Goal: Task Accomplishment & Management: Manage account settings

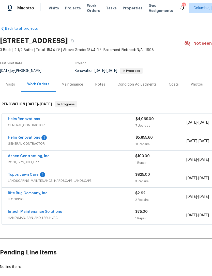
click at [13, 195] on link "Rite Rug Company, Inc." at bounding box center [28, 193] width 41 height 4
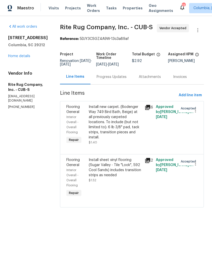
click at [14, 58] on link "Home details" at bounding box center [19, 56] width 22 height 4
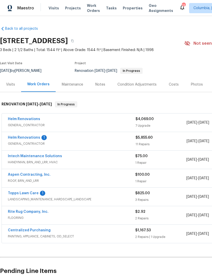
click at [16, 139] on link "Helm Renovations" at bounding box center [24, 138] width 32 height 4
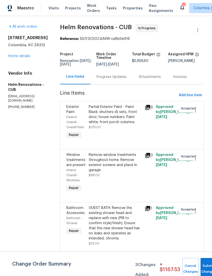
click at [158, 78] on div "Attachments" at bounding box center [150, 76] width 22 height 5
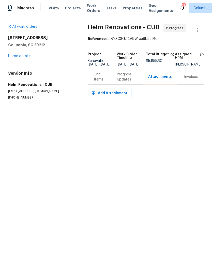
click at [120, 79] on div "Progress Updates" at bounding box center [126, 77] width 19 height 10
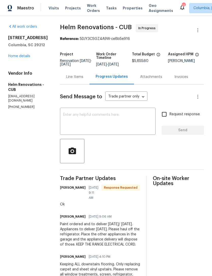
click at [81, 79] on div "Line Items" at bounding box center [74, 76] width 17 height 5
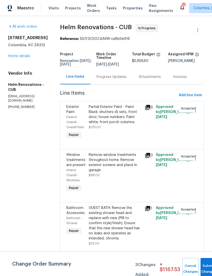
click at [11, 56] on link "Home details" at bounding box center [19, 56] width 22 height 4
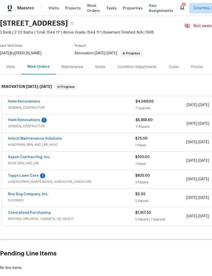
scroll to position [18, 0]
click at [14, 120] on link "Helm Renovations" at bounding box center [24, 120] width 32 height 4
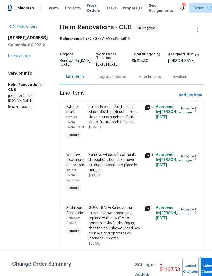
click at [203, 272] on span "Submit Changes" at bounding box center [208, 269] width 11 height 12
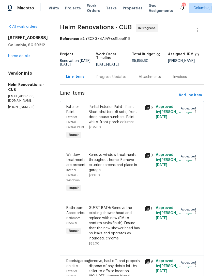
click at [12, 54] on link "Home details" at bounding box center [19, 56] width 22 height 4
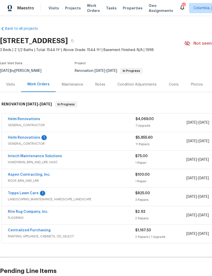
click at [15, 176] on link "Aspen Contracting, Inc." at bounding box center [29, 175] width 43 height 4
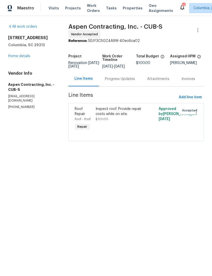
click at [110, 86] on div "Progress Updates" at bounding box center [120, 78] width 42 height 15
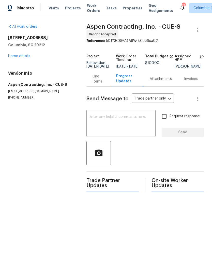
click at [89, 120] on textarea at bounding box center [120, 124] width 63 height 18
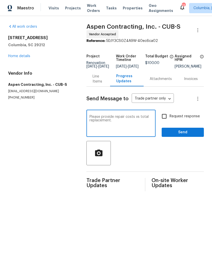
type textarea "Please provide repair costs vs total replacement."
click at [162, 119] on input "Request response" at bounding box center [164, 116] width 11 height 11
checkbox input "true"
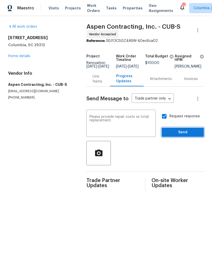
click at [189, 134] on span "Send" at bounding box center [183, 132] width 34 height 6
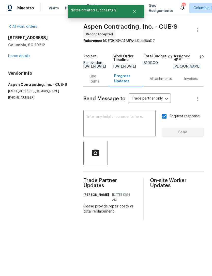
click at [12, 56] on link "Home details" at bounding box center [19, 56] width 22 height 4
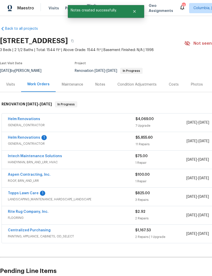
click at [15, 194] on link "Topps Lawn Care" at bounding box center [23, 193] width 31 height 4
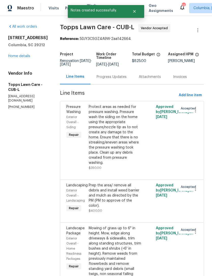
click at [98, 76] on div "Progress Updates" at bounding box center [111, 76] width 30 height 5
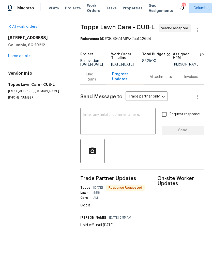
click at [12, 54] on link "Home details" at bounding box center [19, 56] width 22 height 4
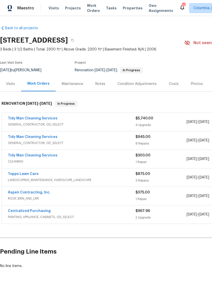
scroll to position [1, 0]
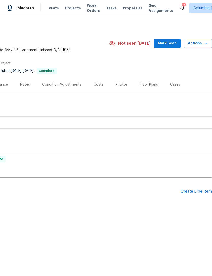
scroll to position [0, 75]
click at [116, 86] on div "Photos" at bounding box center [122, 84] width 12 height 5
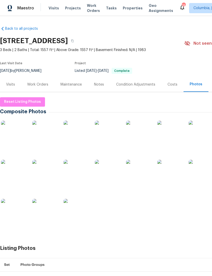
click at [30, 83] on div "Work Orders" at bounding box center [37, 84] width 21 height 5
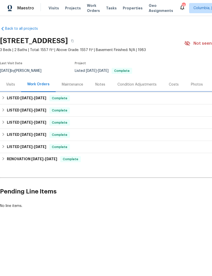
click at [1, 98] on div "LISTED 9/10/25 - 9/24/25 Complete" at bounding box center [143, 98] width 287 height 12
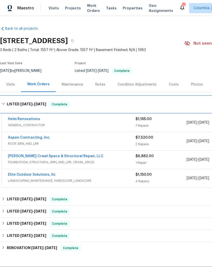
click at [2, 103] on icon at bounding box center [4, 104] width 4 height 4
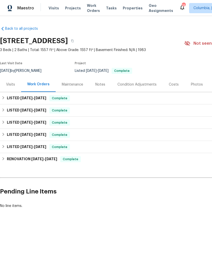
click at [192, 87] on div "Photos" at bounding box center [197, 84] width 12 height 5
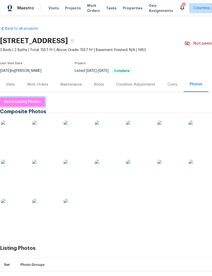
click at [28, 103] on span "Reset Listing Photos" at bounding box center [22, 102] width 37 height 6
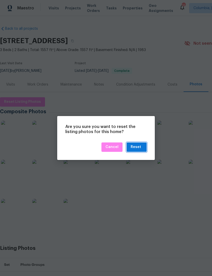
click at [143, 148] on button "Reset" at bounding box center [136, 146] width 20 height 9
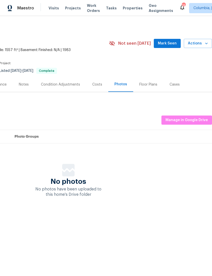
scroll to position [0, 75]
click at [187, 119] on span "Manage in Google Drive" at bounding box center [186, 120] width 42 height 6
click at [174, 121] on span "Manage in Google Drive" at bounding box center [186, 120] width 42 height 6
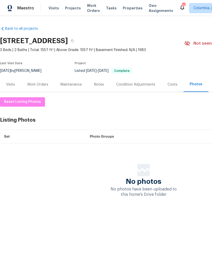
click at [98, 86] on div "Notes" at bounding box center [99, 84] width 10 height 5
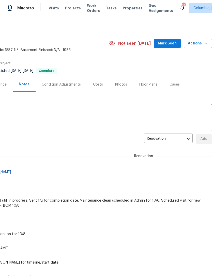
scroll to position [0, 75]
click at [119, 86] on div "Photos" at bounding box center [121, 84] width 12 height 5
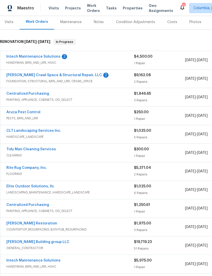
scroll to position [62, 2]
click at [36, 150] on link "Tidy Man Cleaning Services" at bounding box center [31, 150] width 50 height 4
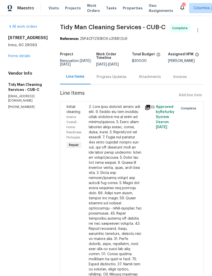
click at [105, 79] on div "Progress Updates" at bounding box center [111, 76] width 30 height 5
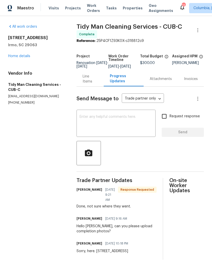
click at [23, 57] on link "Home details" at bounding box center [19, 56] width 22 height 4
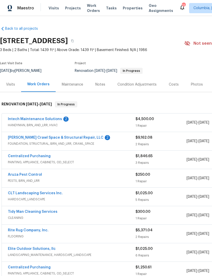
click at [58, 139] on link "Falcone Crawl Space & Structural Repair, LLC" at bounding box center [55, 138] width 95 height 4
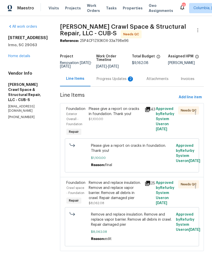
click at [116, 81] on div "Progress Updates 2" at bounding box center [115, 78] width 38 height 5
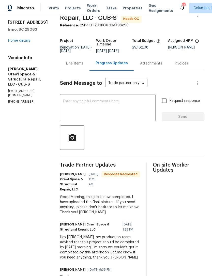
scroll to position [12, 0]
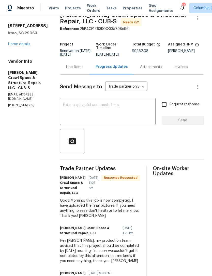
click at [106, 111] on textarea at bounding box center [107, 112] width 89 height 18
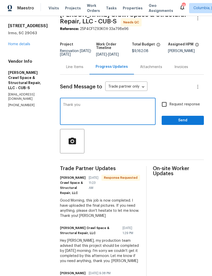
type textarea "Thank you"
click at [184, 124] on span "Send" at bounding box center [183, 120] width 34 height 6
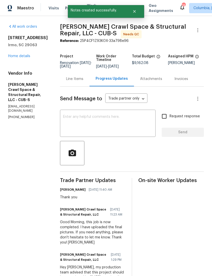
click at [12, 58] on link "Home details" at bounding box center [19, 56] width 22 height 4
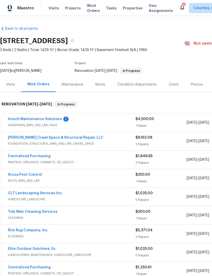
click at [23, 120] on link "Intech Maintenance Solutions" at bounding box center [35, 119] width 54 height 4
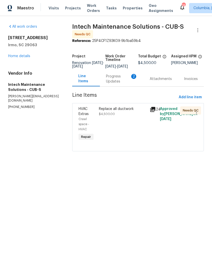
click at [107, 83] on div "Progress Updates 2" at bounding box center [121, 79] width 31 height 10
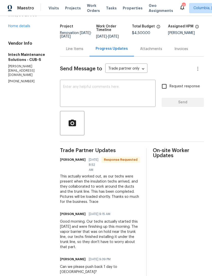
scroll to position [31, 0]
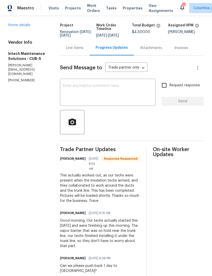
click at [64, 91] on textarea at bounding box center [107, 93] width 89 height 18
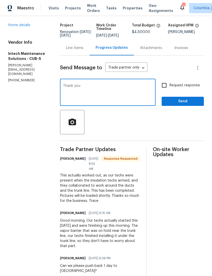
type textarea "Thank you"
click at [185, 99] on span "Send" at bounding box center [183, 101] width 34 height 6
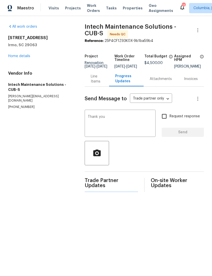
scroll to position [0, 0]
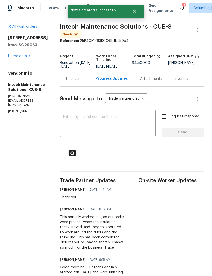
click at [9, 58] on link "Home details" at bounding box center [19, 56] width 22 height 4
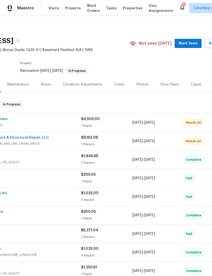
scroll to position [0, 54]
click at [142, 86] on div "Photos" at bounding box center [142, 84] width 12 height 5
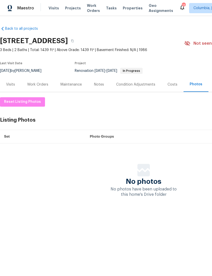
click at [38, 86] on div "Work Orders" at bounding box center [37, 84] width 21 height 5
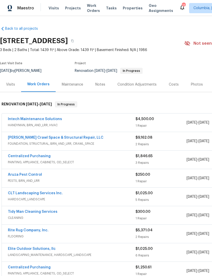
click at [98, 85] on div "Notes" at bounding box center [100, 84] width 10 height 5
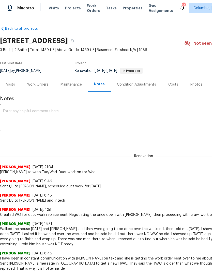
click at [33, 85] on div "Work Orders" at bounding box center [37, 84] width 21 height 5
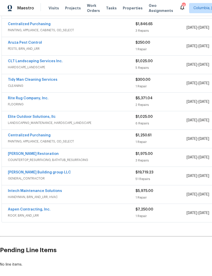
scroll to position [132, 0]
click at [15, 173] on link "Cobos Building group LLC" at bounding box center [39, 173] width 63 height 4
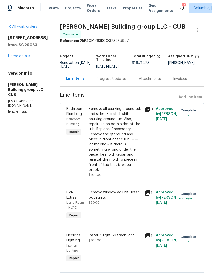
click at [108, 81] on div "Progress Updates" at bounding box center [111, 78] width 42 height 15
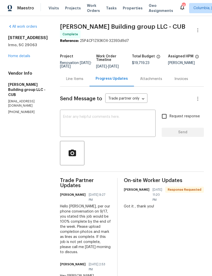
click at [73, 80] on div "Line Items" at bounding box center [74, 78] width 29 height 15
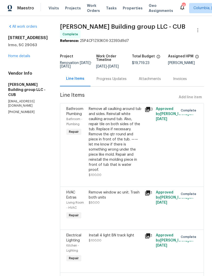
click at [15, 56] on link "Home details" at bounding box center [19, 56] width 22 height 4
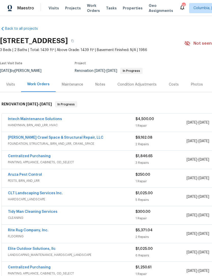
click at [17, 138] on link "Falcone Crawl Space & Structural Repair, LLC" at bounding box center [55, 138] width 95 height 4
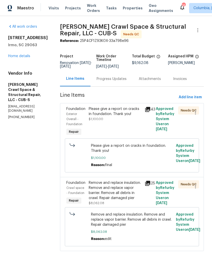
scroll to position [6, 0]
click at [20, 112] on section "All work orders 105 Kenton Ct Irmo, SC 29063 Home details Vendor Info Falcone C…" at bounding box center [28, 140] width 40 height 233
click at [12, 54] on link "Home details" at bounding box center [19, 56] width 22 height 4
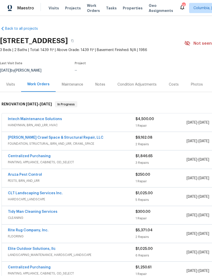
scroll to position [6, 0]
click at [15, 117] on link "Intech Maintenance Solutions" at bounding box center [35, 119] width 54 height 4
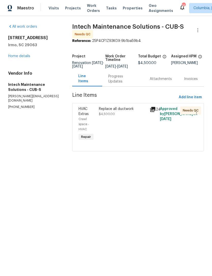
click at [115, 84] on div "Progress Updates" at bounding box center [122, 79] width 29 height 10
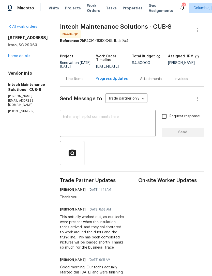
click at [10, 57] on link "Home details" at bounding box center [19, 56] width 22 height 4
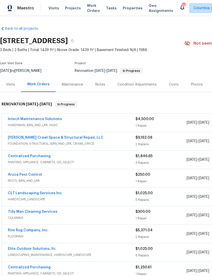
click at [15, 120] on link "Intech Maintenance Solutions" at bounding box center [35, 119] width 54 height 4
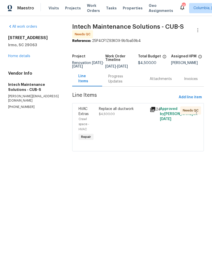
click at [121, 128] on div "Replace all ductwork $4,500.00" at bounding box center [122, 124] width 51 height 39
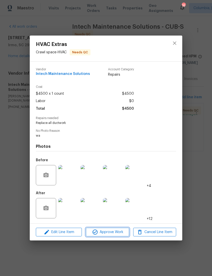
click at [109, 235] on span "Approve Work" at bounding box center [107, 232] width 40 height 6
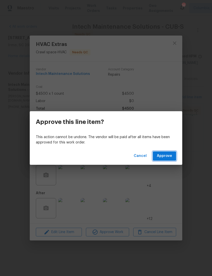
click at [165, 157] on span "Approve" at bounding box center [164, 156] width 15 height 6
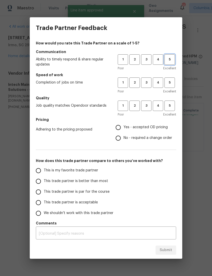
click at [169, 62] on span "5" at bounding box center [169, 60] width 9 height 6
click at [172, 78] on button "5" at bounding box center [169, 82] width 10 height 10
click at [174, 101] on button "5" at bounding box center [169, 106] width 10 height 10
click at [117, 128] on input "Yes - accepted OD pricing" at bounding box center [118, 127] width 11 height 11
radio input "true"
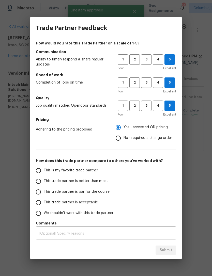
click at [39, 173] on input "This is my favorite trade partner" at bounding box center [38, 170] width 11 height 11
click at [162, 253] on span "Submit" at bounding box center [165, 250] width 12 height 6
radio input "true"
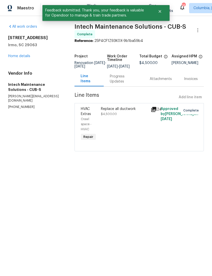
click at [13, 57] on link "Home details" at bounding box center [19, 56] width 22 height 4
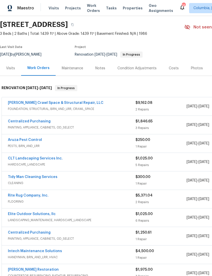
scroll to position [16, 0]
click at [21, 103] on link "Falcone Crawl Space & Structural Repair, LLC" at bounding box center [55, 103] width 95 height 4
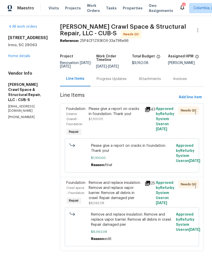
click at [115, 80] on div "Progress Updates" at bounding box center [111, 78] width 30 height 5
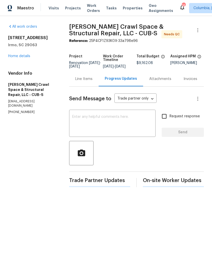
click at [90, 124] on textarea at bounding box center [112, 124] width 80 height 18
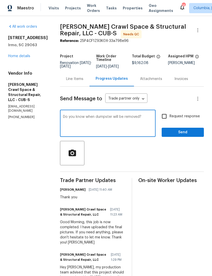
type textarea "Do you know when dumpster will be removed?"
click at [167, 115] on input "Request response" at bounding box center [164, 116] width 11 height 11
checkbox input "true"
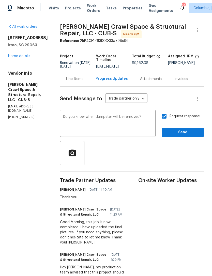
click at [151, 120] on textarea "Do you know when dumpster will be removed?" at bounding box center [107, 124] width 89 height 18
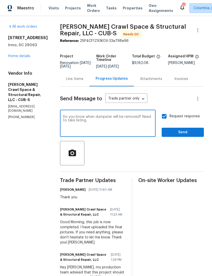
type textarea "Do you know when dumpster will be removed? Need to take listing."
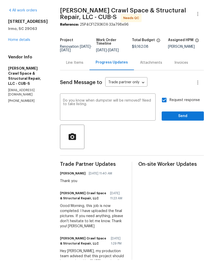
scroll to position [16, 0]
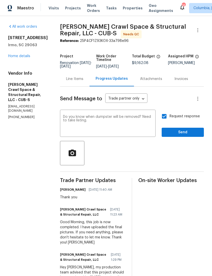
click at [78, 76] on div "Line Items" at bounding box center [74, 78] width 17 height 5
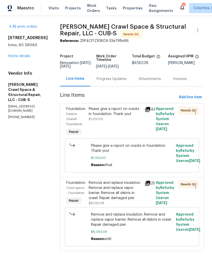
scroll to position [6, 0]
click at [112, 118] on div "Please give a report on cracks in foundation. Thank you! $1,100.00" at bounding box center [115, 113] width 53 height 15
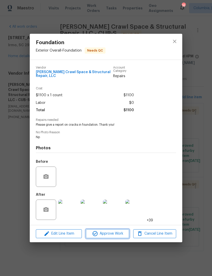
click at [109, 235] on span "Approve Work" at bounding box center [107, 234] width 40 height 6
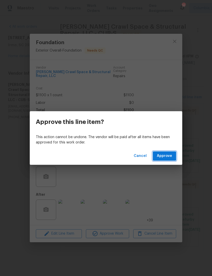
click at [163, 157] on span "Approve" at bounding box center [164, 156] width 15 height 6
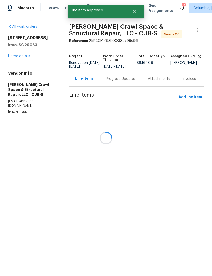
scroll to position [0, 0]
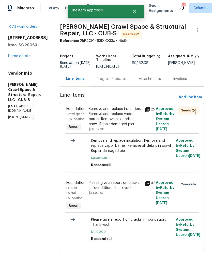
click at [110, 122] on div "Remove and replace insulation. Remove and replace vapor barrier. Remove all deb…" at bounding box center [115, 116] width 53 height 20
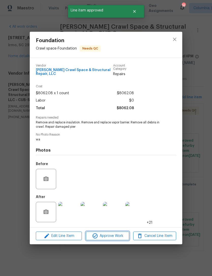
click at [107, 235] on span "Approve Work" at bounding box center [107, 236] width 40 height 6
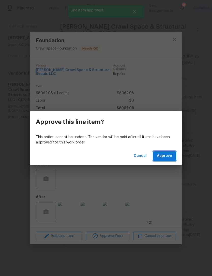
click at [159, 158] on span "Approve" at bounding box center [164, 156] width 15 height 6
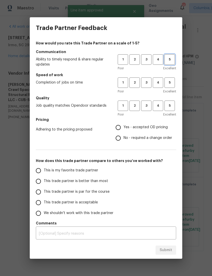
click at [171, 60] on span "5" at bounding box center [169, 60] width 9 height 6
click at [171, 81] on span "5" at bounding box center [169, 83] width 9 height 6
click at [173, 101] on button "5" at bounding box center [169, 106] width 10 height 10
click at [119, 125] on input "Yes - accepted OD pricing" at bounding box center [118, 127] width 11 height 11
radio input "true"
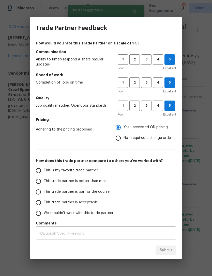
click at [38, 164] on div "How would you rate this Trade Partner on a scale of 1-5? Communication Ability …" at bounding box center [106, 140] width 140 height 199
click at [37, 174] on input "This is my favorite trade partner" at bounding box center [38, 170] width 11 height 11
click at [168, 251] on span "Submit" at bounding box center [165, 250] width 12 height 6
radio input "true"
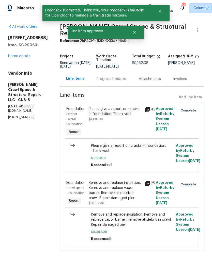
click at [11, 57] on link "Home details" at bounding box center [19, 56] width 22 height 4
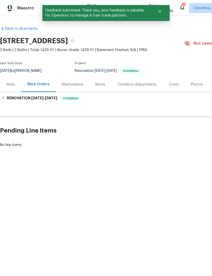
click at [97, 87] on div "Notes" at bounding box center [100, 84] width 10 height 5
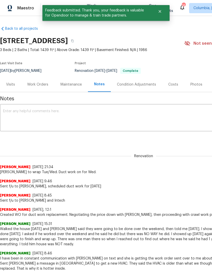
click at [15, 115] on textarea at bounding box center [143, 118] width 281 height 18
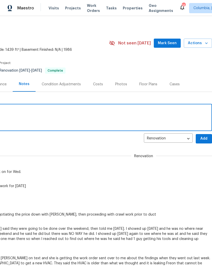
scroll to position [0, 75]
type textarea "QC completed."
click at [203, 139] on span "Add" at bounding box center [204, 139] width 8 height 6
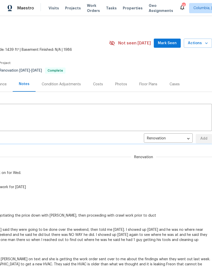
click at [203, 139] on div "Renovation 066b317e-8258-4664-80b5-48b2e1b0227b ​ Add" at bounding box center [68, 138] width 287 height 9
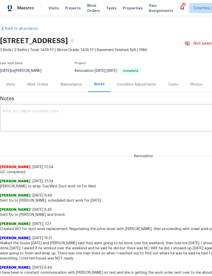
scroll to position [0, 0]
click at [34, 85] on div "Work Orders" at bounding box center [37, 84] width 21 height 5
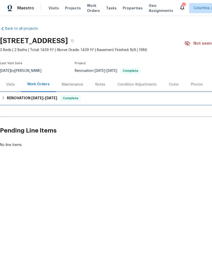
click at [3, 98] on icon at bounding box center [4, 98] width 4 height 4
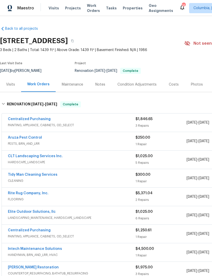
click at [14, 137] on link "Aruza Pest Control" at bounding box center [25, 138] width 34 height 4
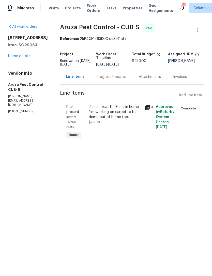
click at [106, 79] on div "Progress Updates" at bounding box center [111, 76] width 30 height 5
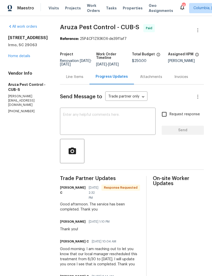
click at [90, 121] on textarea at bounding box center [107, 122] width 89 height 18
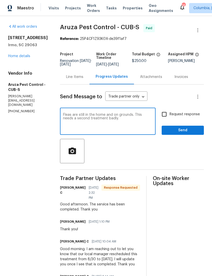
type textarea "Fleas are still in the home and on grounds. This needs a second treatment badly."
click at [165, 119] on input "Request response" at bounding box center [164, 114] width 11 height 11
checkbox input "true"
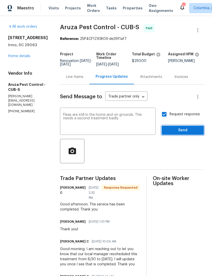
click at [181, 134] on span "Send" at bounding box center [183, 130] width 34 height 6
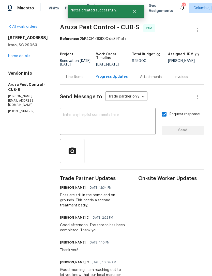
click at [9, 58] on link "Home details" at bounding box center [19, 56] width 22 height 4
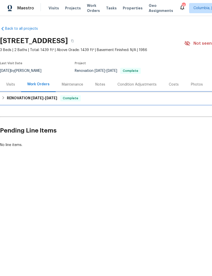
click at [3, 98] on icon at bounding box center [4, 98] width 4 height 4
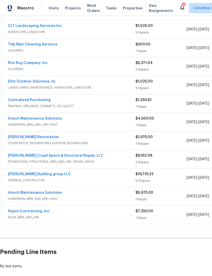
scroll to position [134, 0]
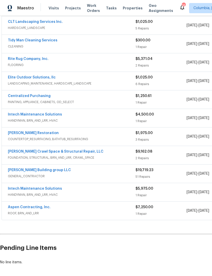
click at [14, 188] on link "Intech Maintenance Solutions" at bounding box center [35, 189] width 54 height 4
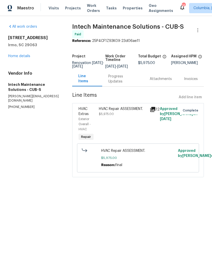
click at [111, 124] on div "HVAC Repair ASSESSMENT. $5,975.00" at bounding box center [122, 124] width 51 height 39
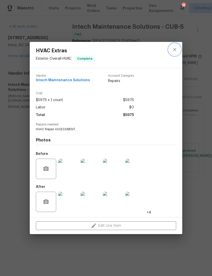
click at [174, 47] on icon "close" at bounding box center [174, 49] width 6 height 6
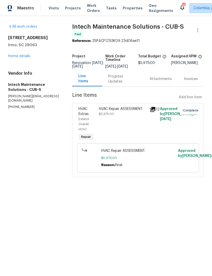
click at [11, 58] on link "Home details" at bounding box center [19, 56] width 22 height 4
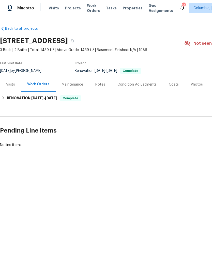
click at [100, 84] on div "Notes" at bounding box center [100, 84] width 10 height 5
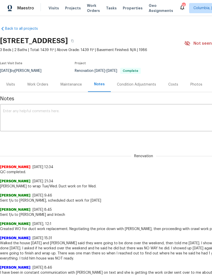
click at [33, 83] on div "Work Orders" at bounding box center [37, 84] width 21 height 5
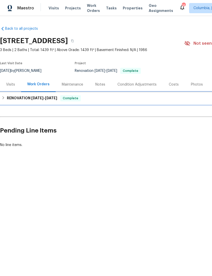
click at [5, 96] on div "RENOVATION 8/12/25 - 10/10/25 Complete" at bounding box center [144, 98] width 284 height 6
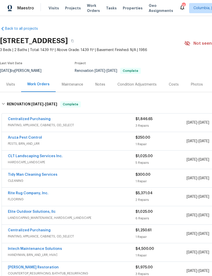
click at [194, 86] on div "Photos" at bounding box center [197, 84] width 12 height 5
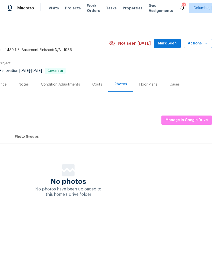
scroll to position [0, 75]
click at [183, 120] on span "Manage in Google Drive" at bounding box center [186, 120] width 42 height 6
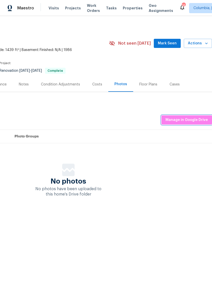
click at [186, 122] on span "Manage in Google Drive" at bounding box center [186, 120] width 42 height 6
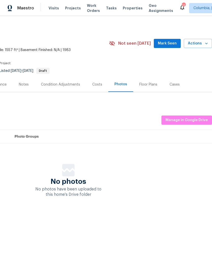
scroll to position [0, 75]
click at [195, 116] on button "Manage in Google Drive" at bounding box center [186, 120] width 51 height 9
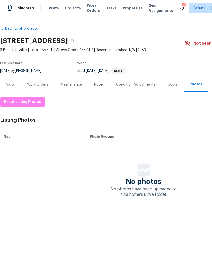
scroll to position [0, 0]
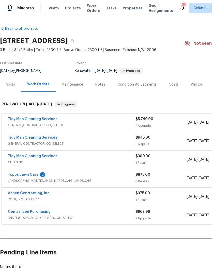
scroll to position [0, -3]
